Goal: Find specific page/section: Find specific page/section

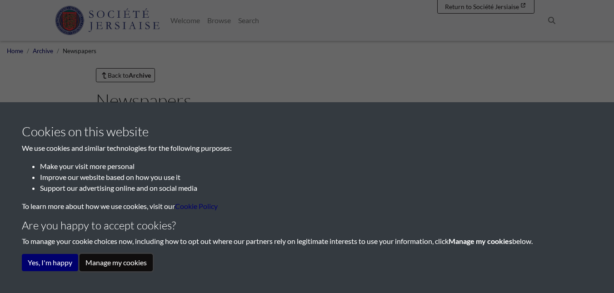
click at [122, 263] on button "Manage my cookies" at bounding box center [115, 262] width 73 height 17
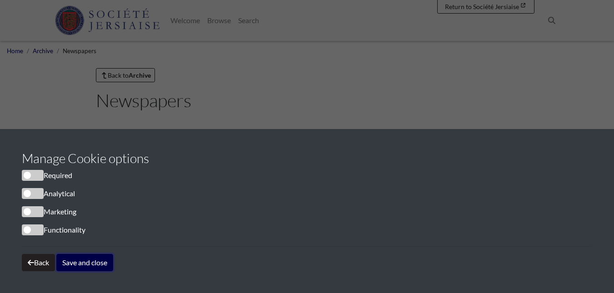
click at [74, 265] on button "Save and close" at bounding box center [84, 262] width 57 height 17
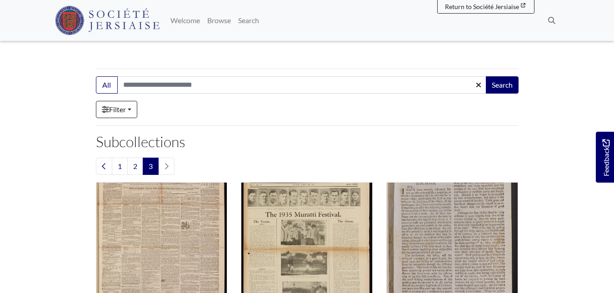
scroll to position [145, 0]
click at [135, 110] on link "Filter" at bounding box center [116, 108] width 41 height 17
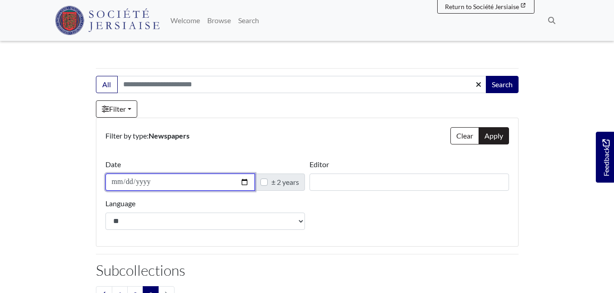
click at [156, 181] on input "Date" at bounding box center [179, 182] width 149 height 17
type input "**********"
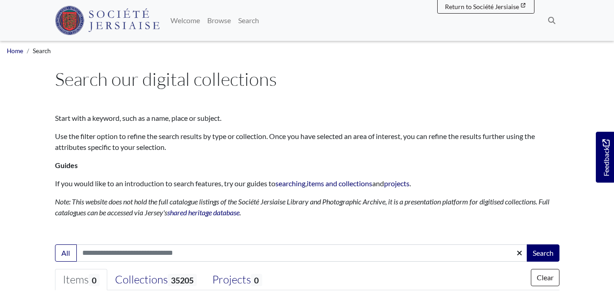
select select "***"
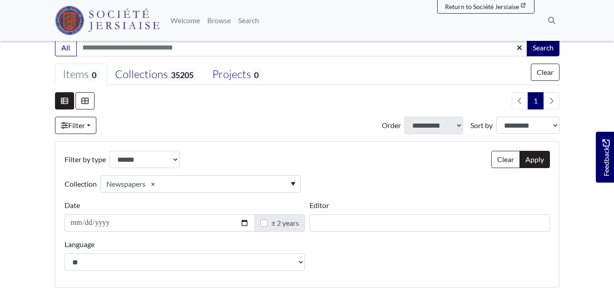
scroll to position [193, 0]
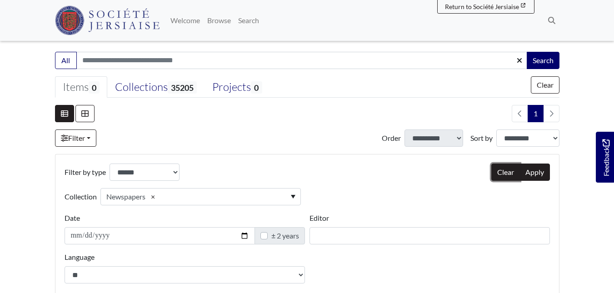
click at [503, 174] on button "Clear" at bounding box center [505, 172] width 29 height 17
select select
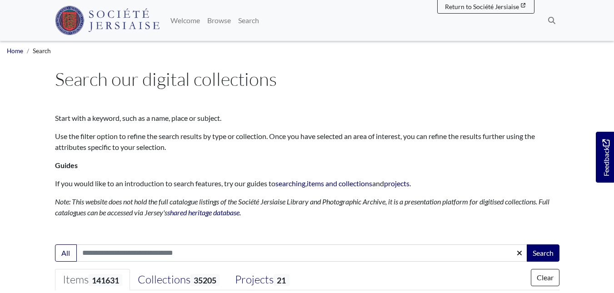
click at [357, 122] on p "Start with a keyword, such as a name, place or subject." at bounding box center [307, 118] width 504 height 11
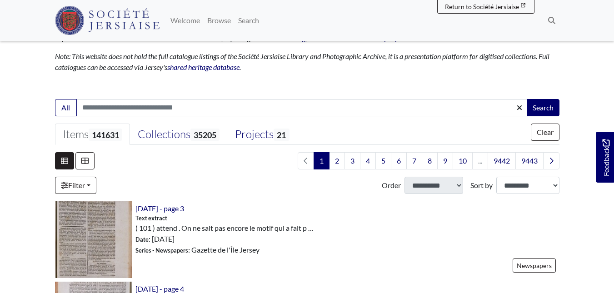
scroll to position [164, 0]
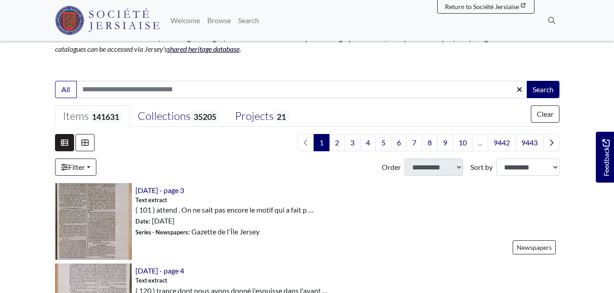
click at [222, 47] on link "shared heritage database" at bounding box center [203, 49] width 72 height 9
